Goal: Navigation & Orientation: Find specific page/section

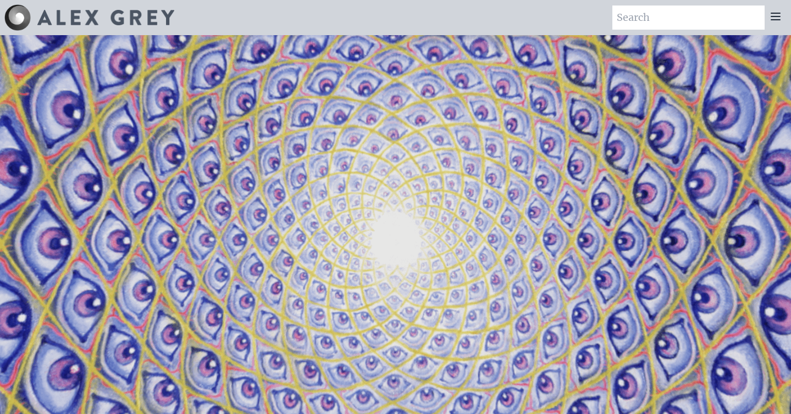
click at [772, 21] on icon at bounding box center [775, 16] width 13 height 13
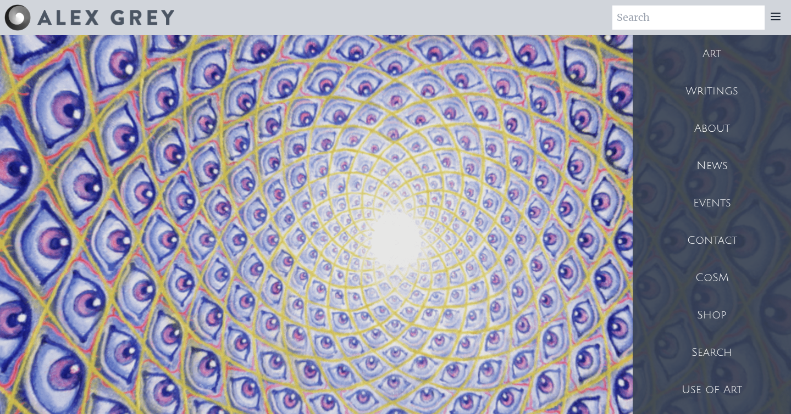
click at [723, 308] on div "Shop" at bounding box center [711, 315] width 158 height 37
